Goal: Task Accomplishment & Management: Complete application form

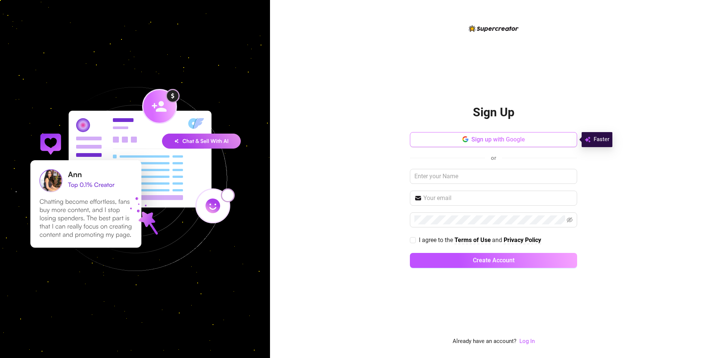
click at [528, 139] on button "Sign up with Google" at bounding box center [493, 139] width 167 height 15
click at [508, 133] on button "Sign up with Google" at bounding box center [493, 139] width 167 height 15
